Goal: Task Accomplishment & Management: Complete application form

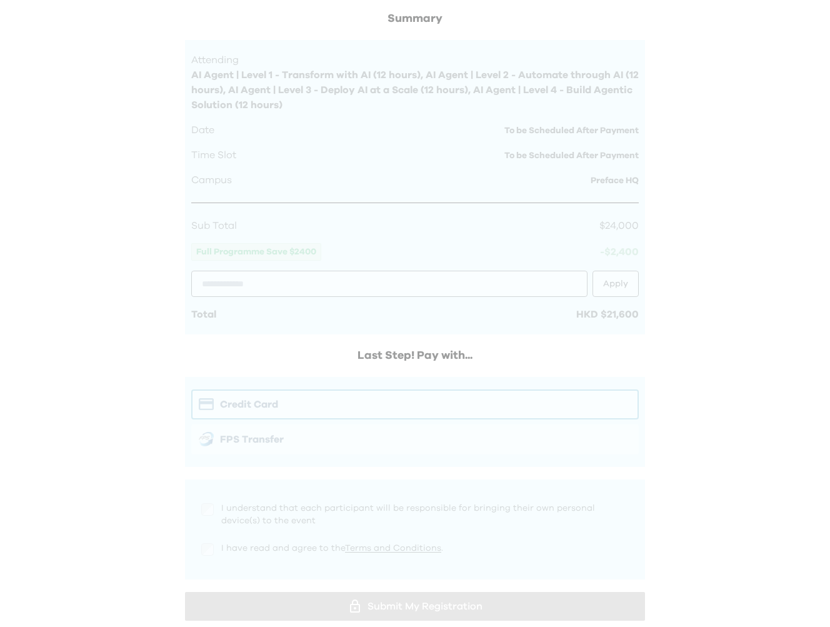
scroll to position [433, 0]
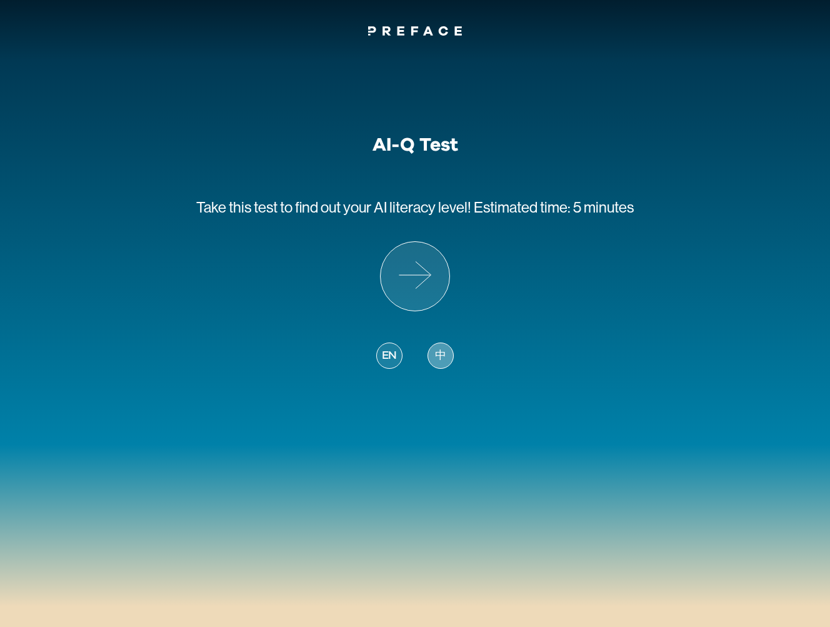
click at [439, 353] on span "中" at bounding box center [440, 355] width 11 height 17
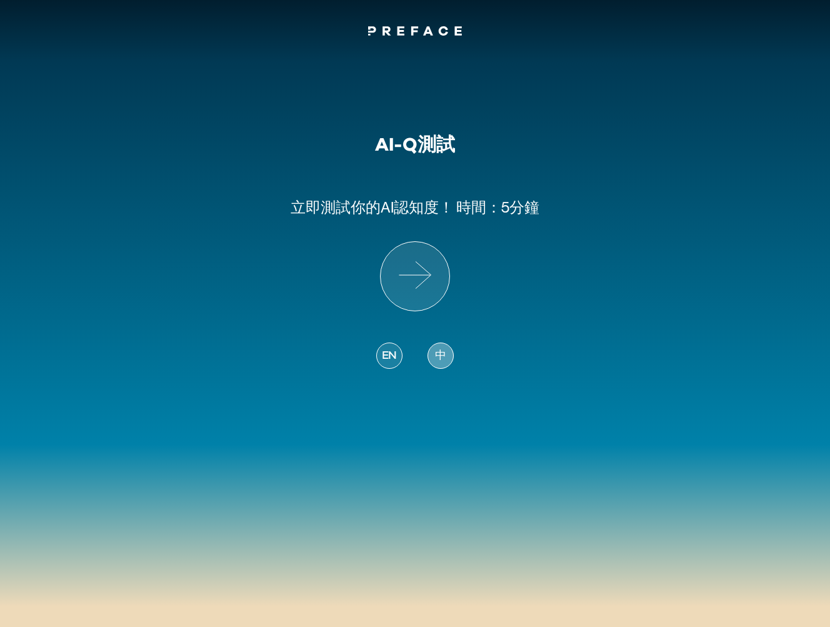
click at [439, 353] on span "中" at bounding box center [440, 355] width 11 height 17
click at [407, 281] on icon at bounding box center [415, 276] width 69 height 69
